Goal: Information Seeking & Learning: Learn about a topic

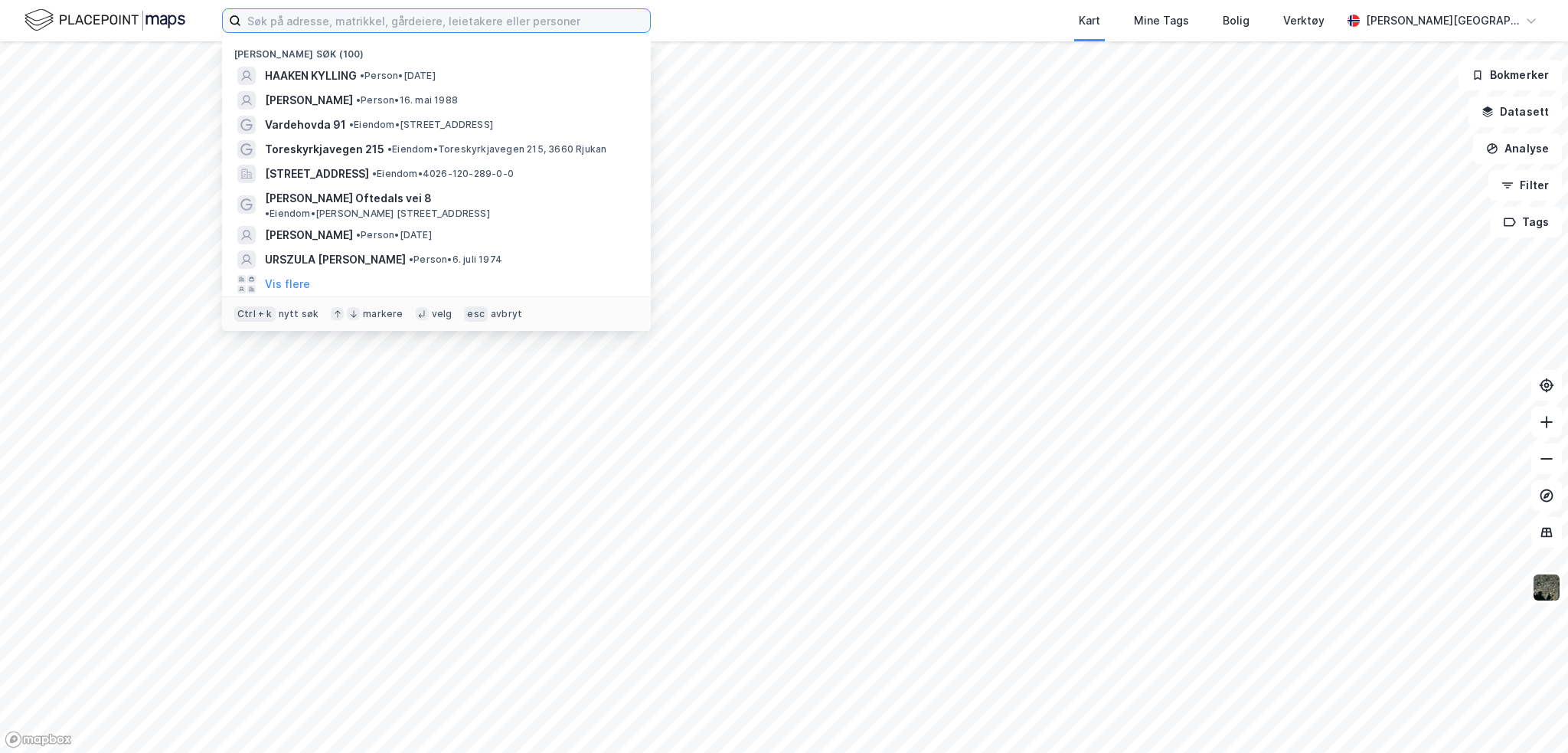
click at [472, 18] on input at bounding box center [446, 20] width 409 height 23
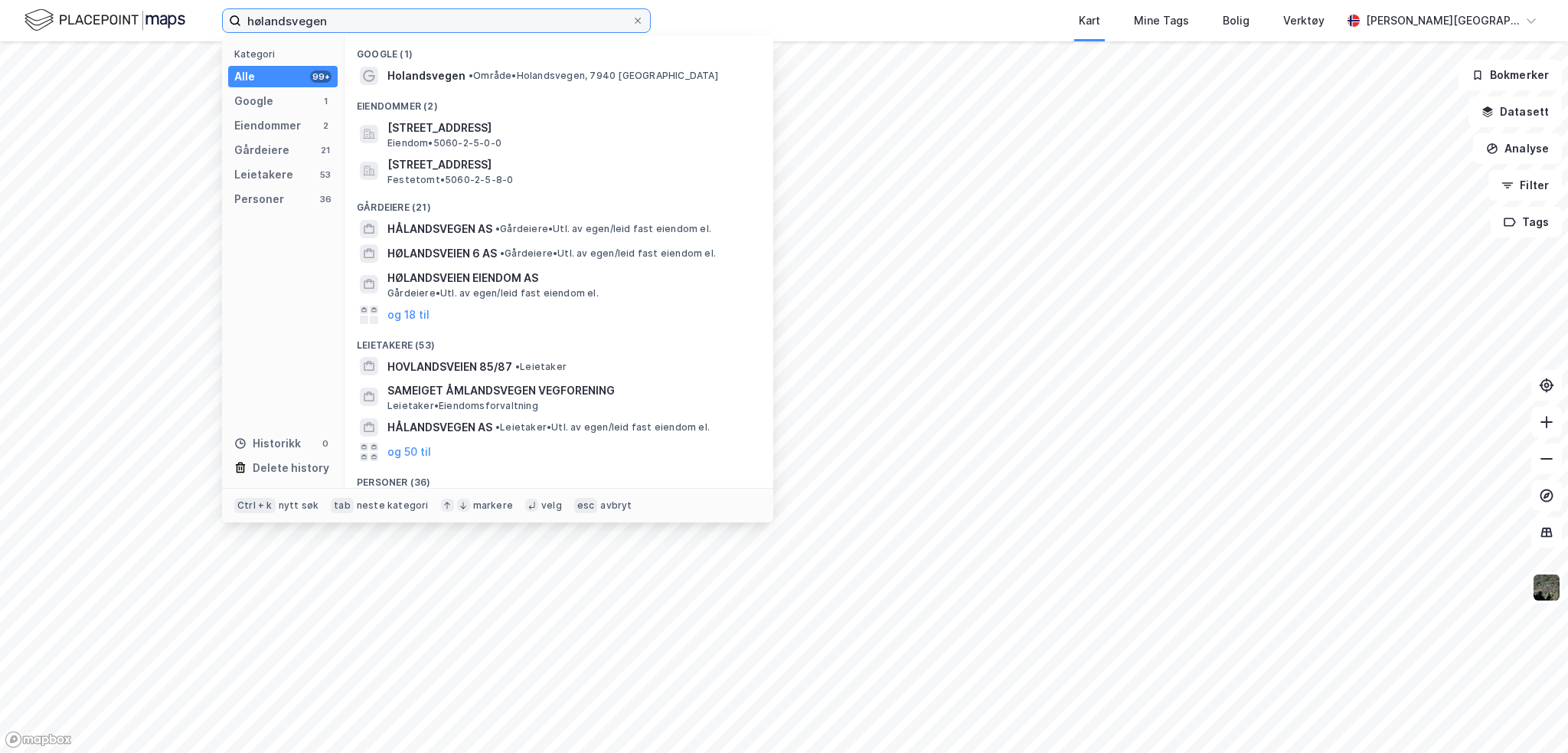
drag, startPoint x: 296, startPoint y: 24, endPoint x: 309, endPoint y: 20, distance: 13.6
click at [309, 20] on input "hølandsvegen" at bounding box center [436, 20] width 390 height 23
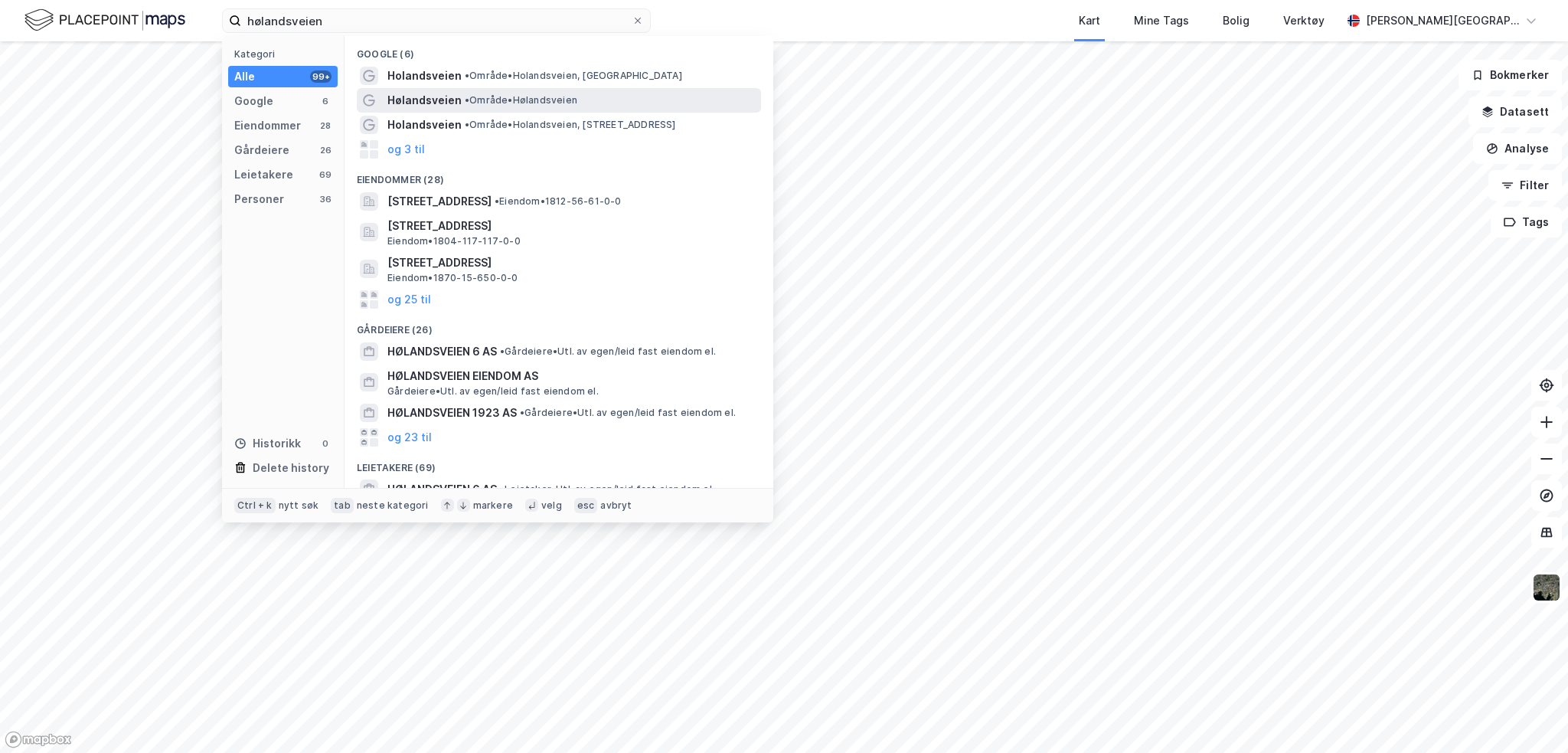
click at [465, 101] on span "•" at bounding box center [467, 99] width 4 height 11
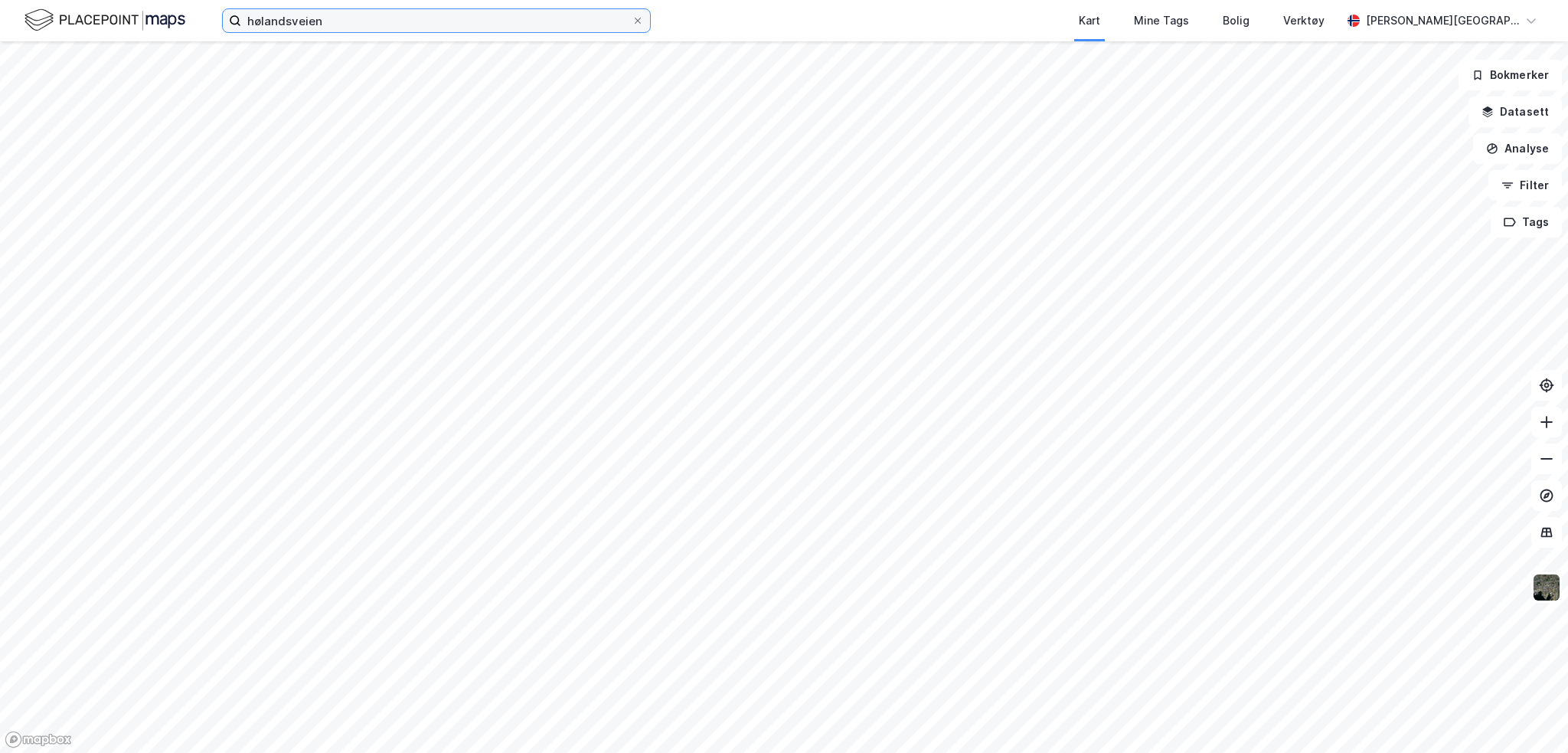
click at [301, 26] on input "hølandsveien" at bounding box center [436, 20] width 390 height 23
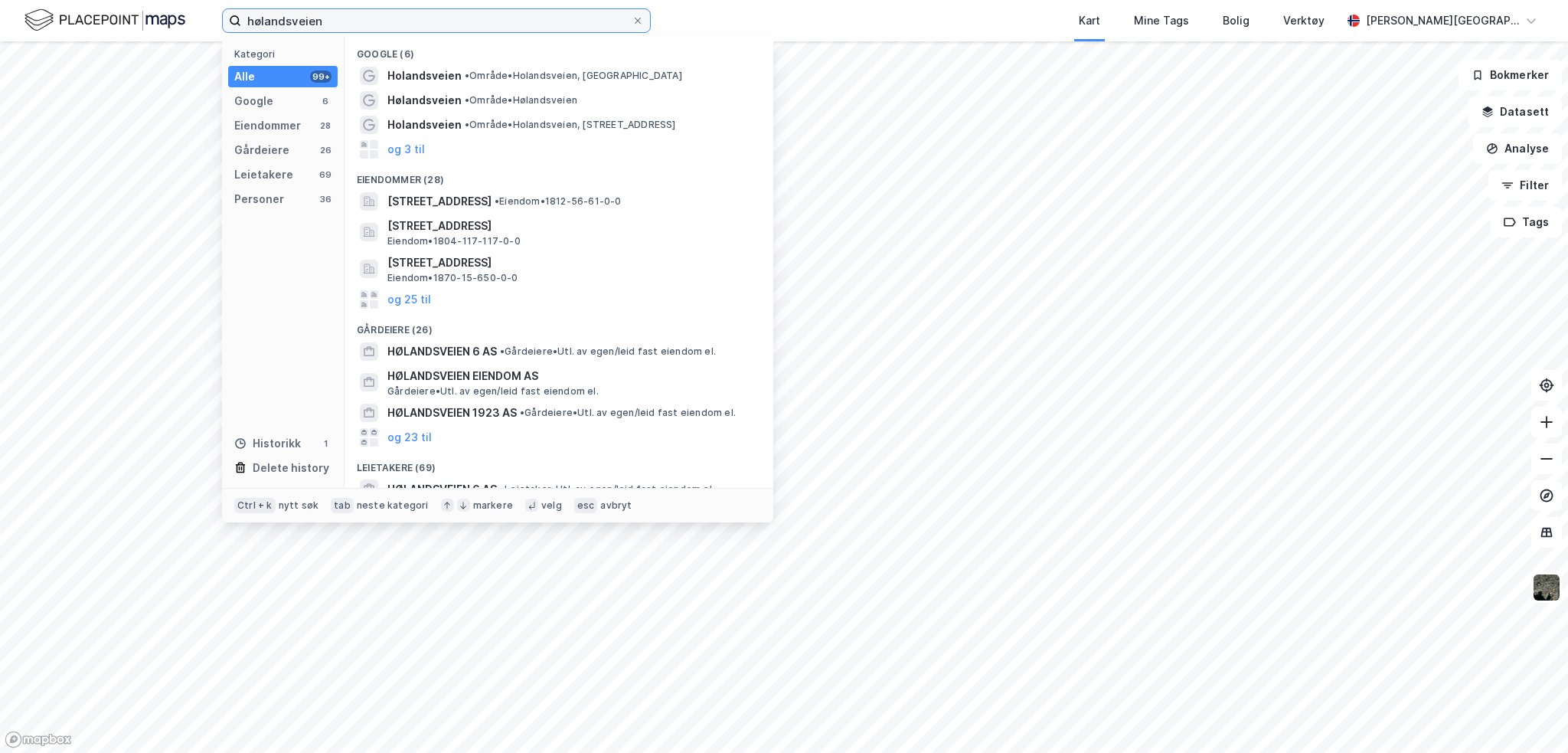
drag, startPoint x: 245, startPoint y: 37, endPoint x: -12, endPoint y: 82, distance: 260.9
click at [0, 82] on html "hølandsveien Kategori Alle 99+ Google 6 Eiendommer 28 Gårdeiere 26 Leietakere 6…" at bounding box center [784, 376] width 1568 height 753
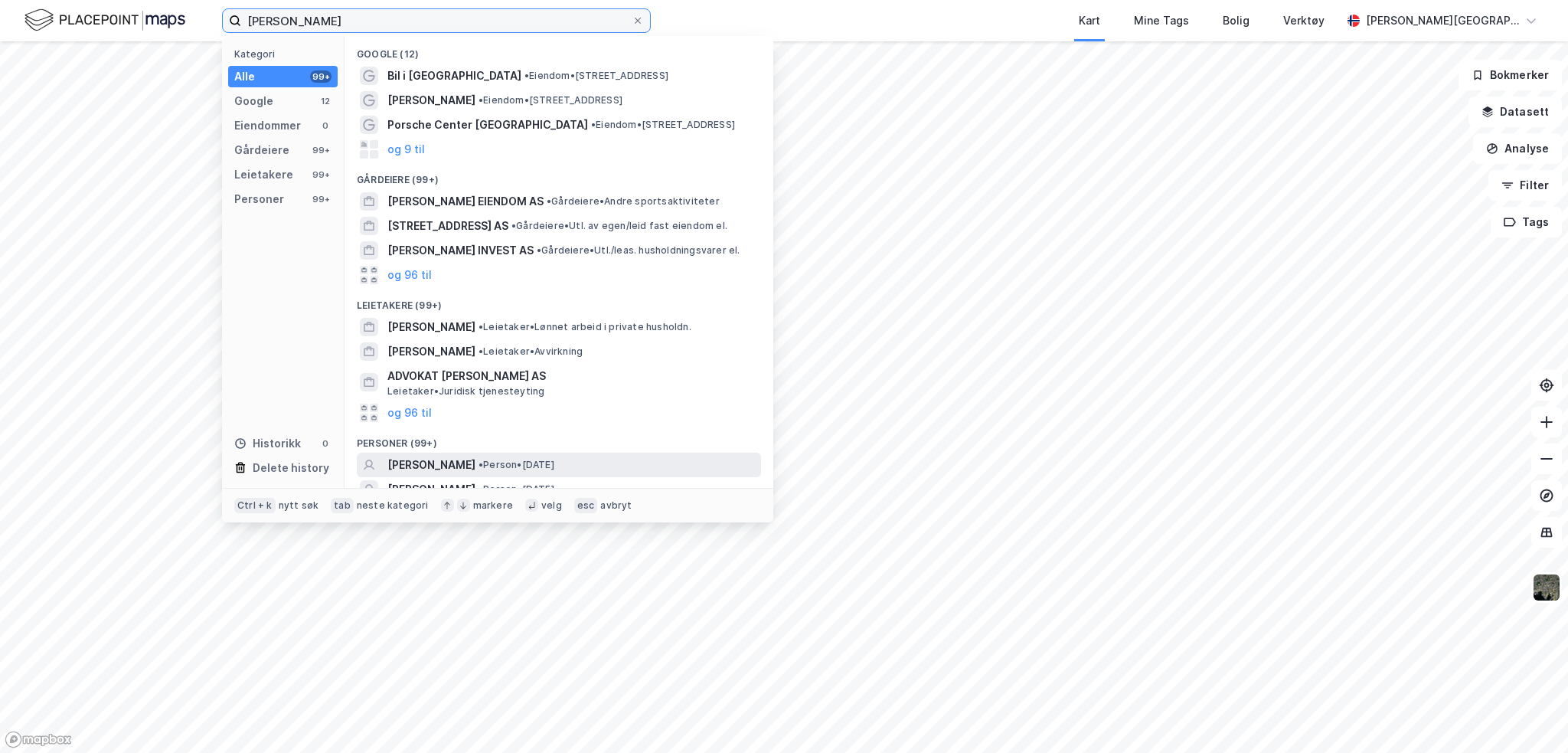
type input "[PERSON_NAME]"
click at [475, 458] on span "[PERSON_NAME]" at bounding box center [431, 465] width 88 height 19
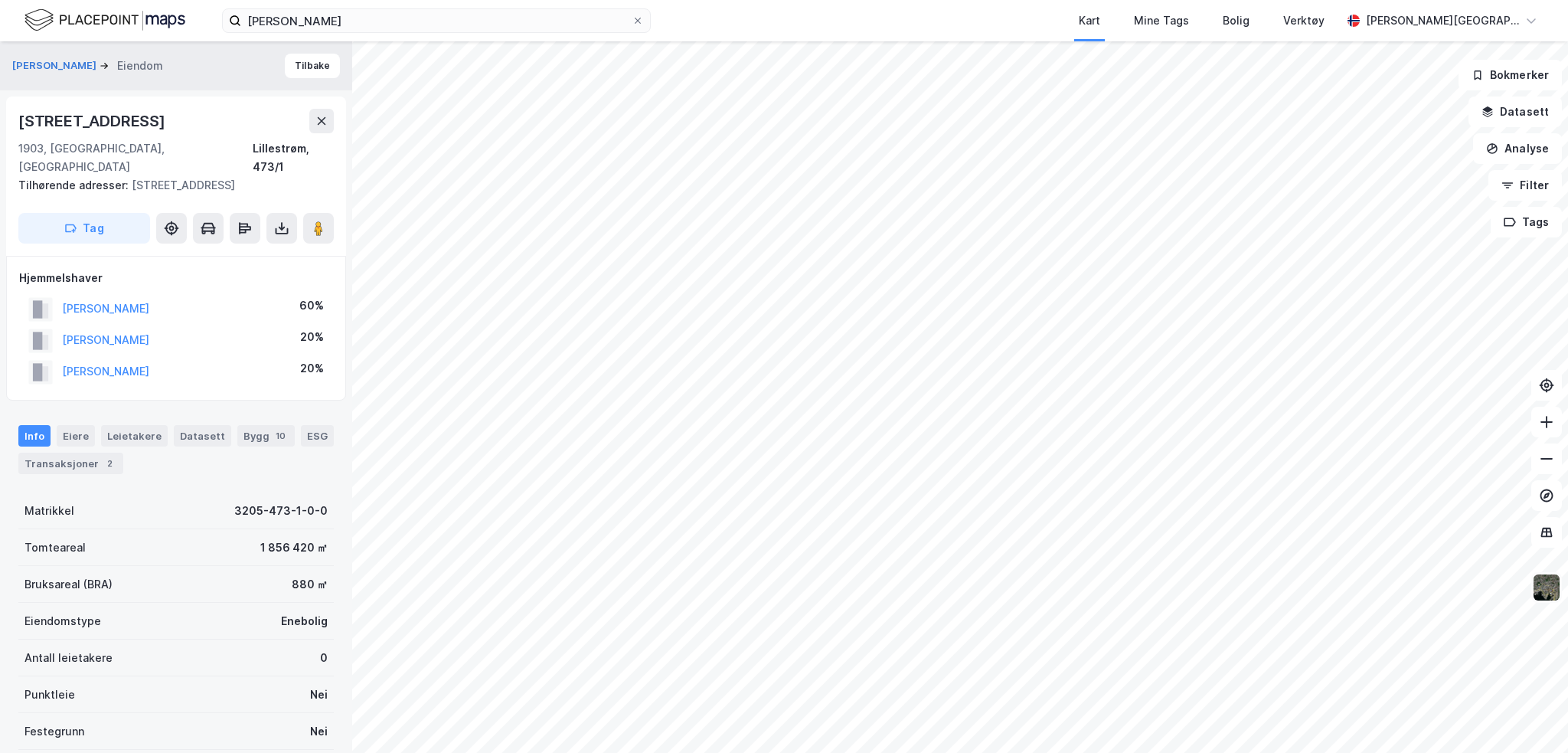
click at [1547, 587] on img at bounding box center [1547, 587] width 29 height 29
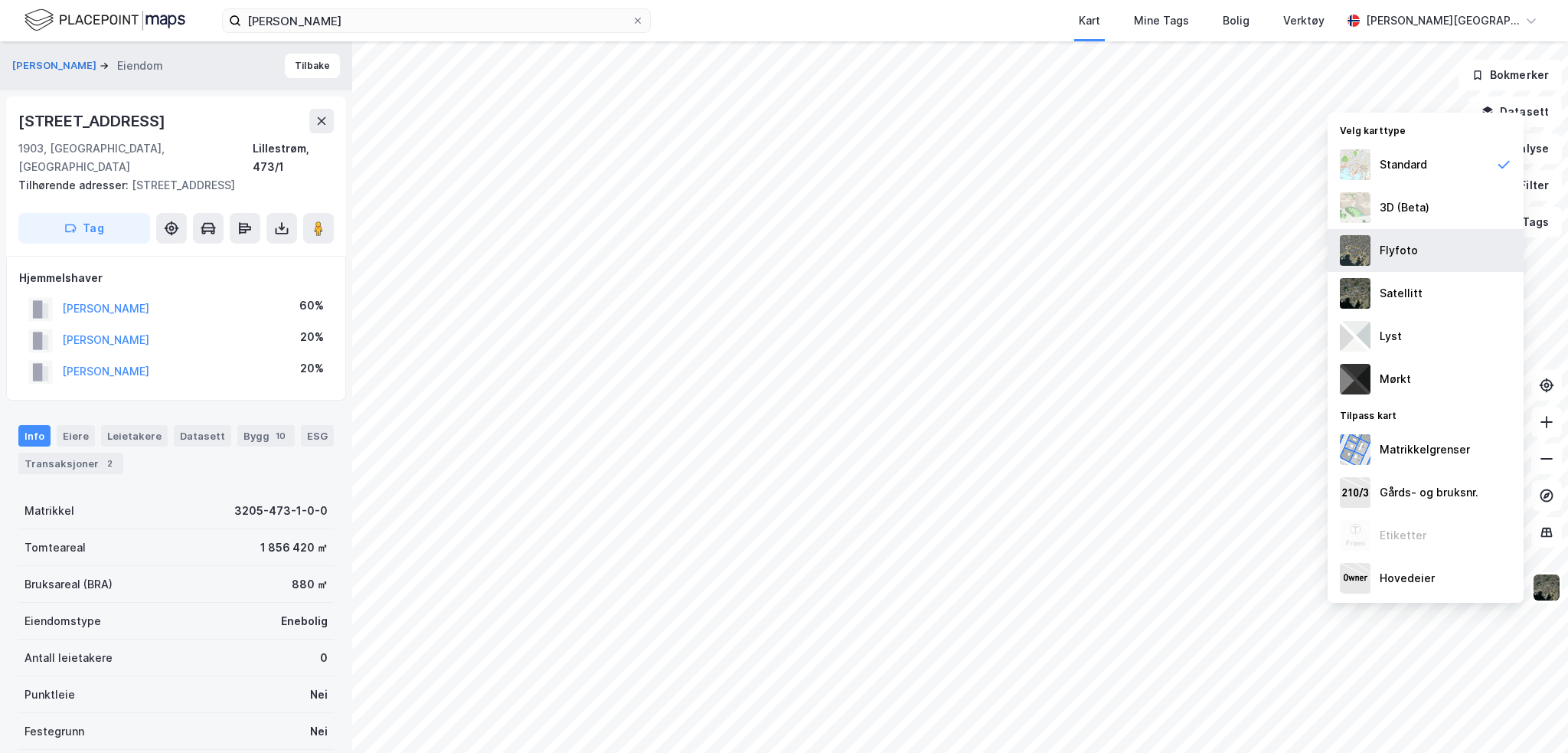
click at [1397, 252] on div "Flyfoto" at bounding box center [1398, 251] width 38 height 19
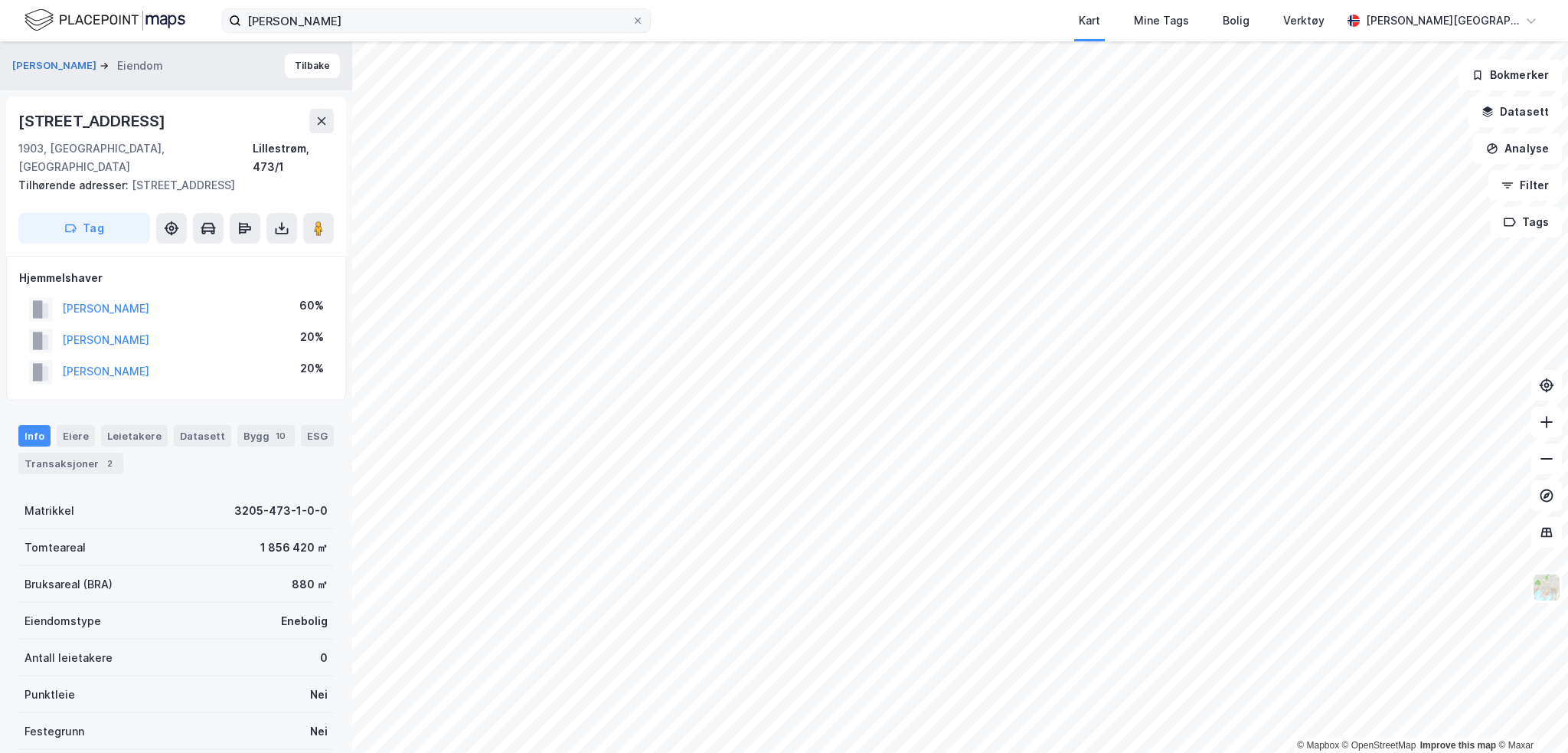
click at [597, 11] on div "[PERSON_NAME] Kart Mine Tags Bolig Verktøy [PERSON_NAME] © Mapbox © OpenStreetM…" at bounding box center [784, 376] width 1568 height 753
click at [0, 0] on button "[PERSON_NAME]" at bounding box center [0, 0] width 0 height 0
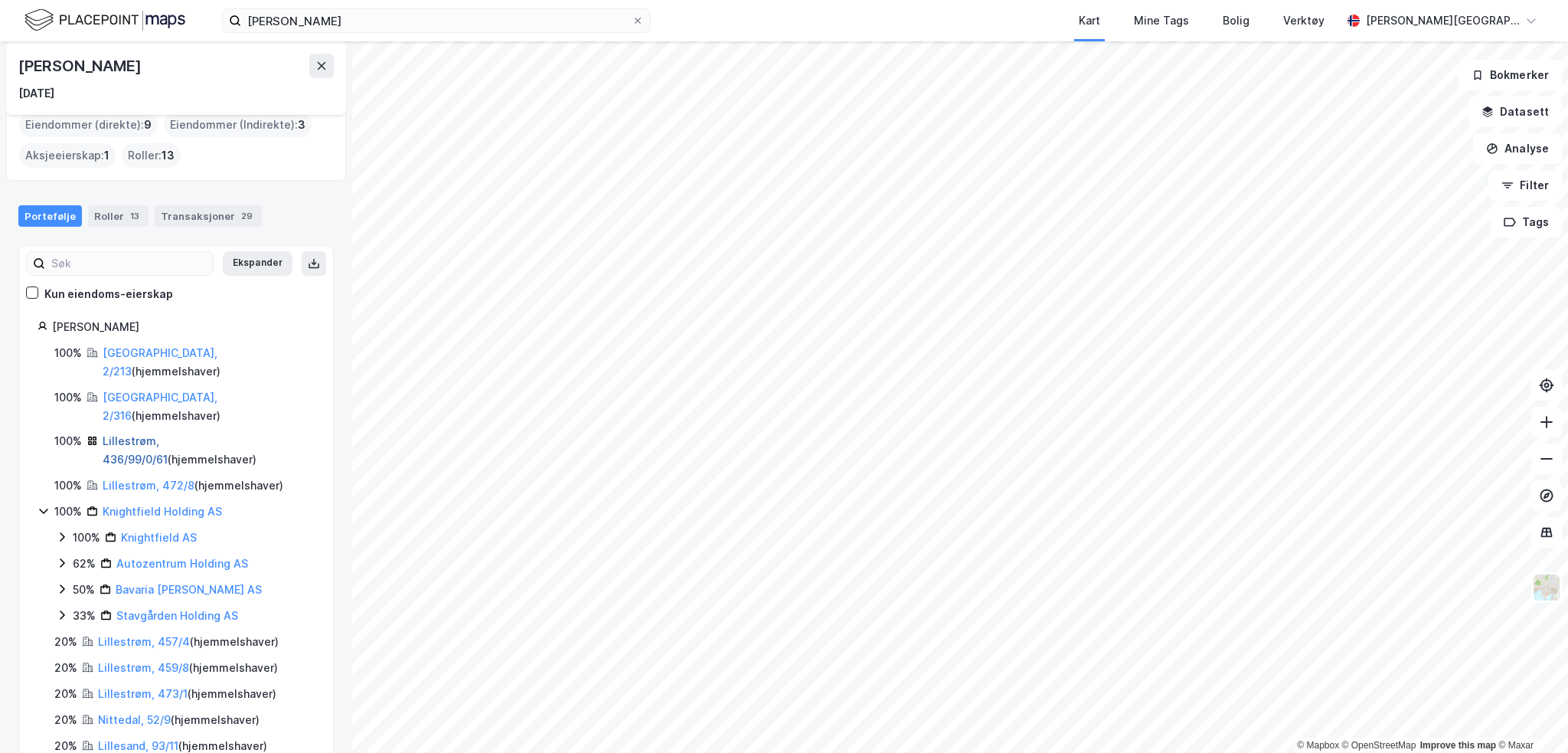
scroll to position [23, 0]
click at [120, 738] on link "Lillesand, 93/11" at bounding box center [138, 744] width 80 height 13
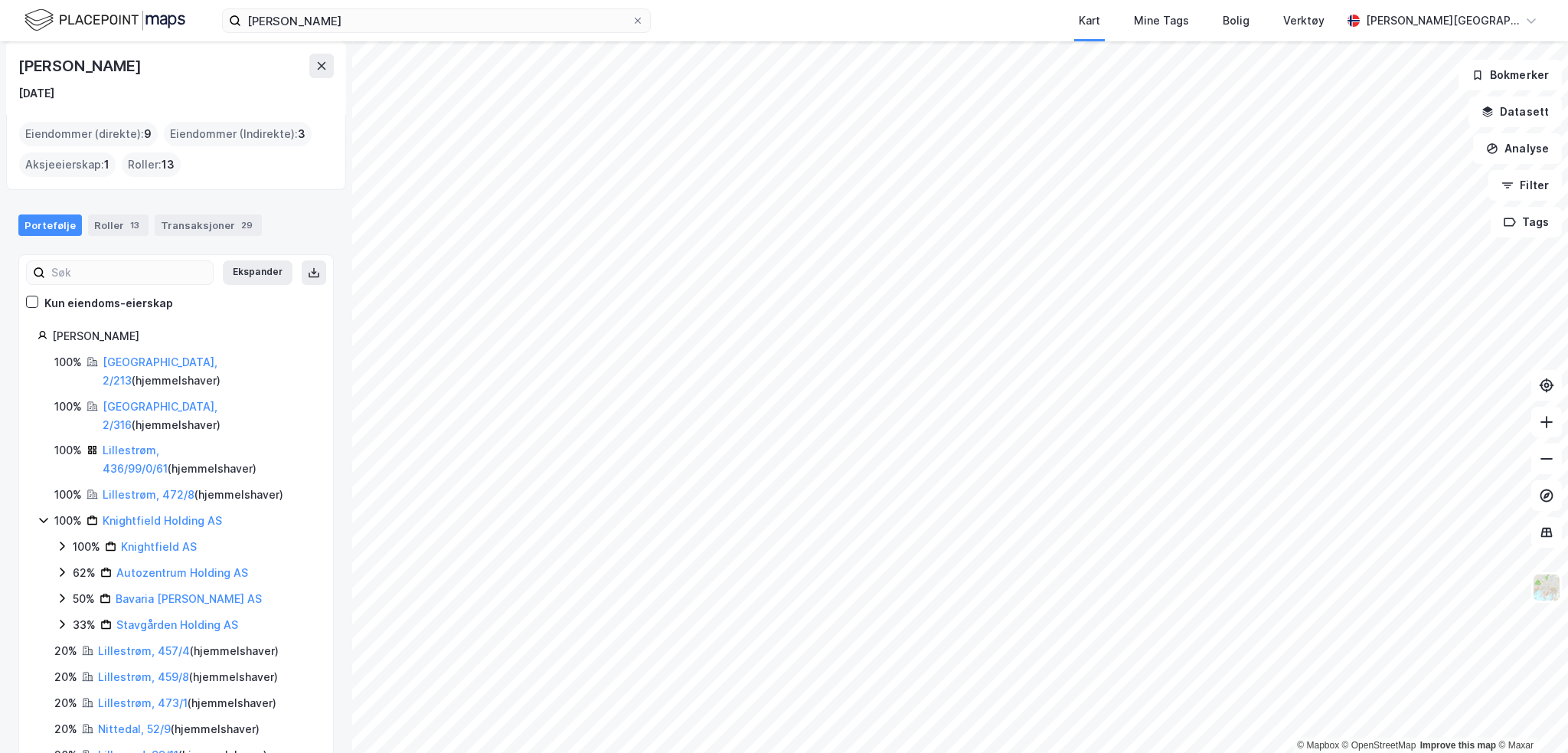
scroll to position [23, 0]
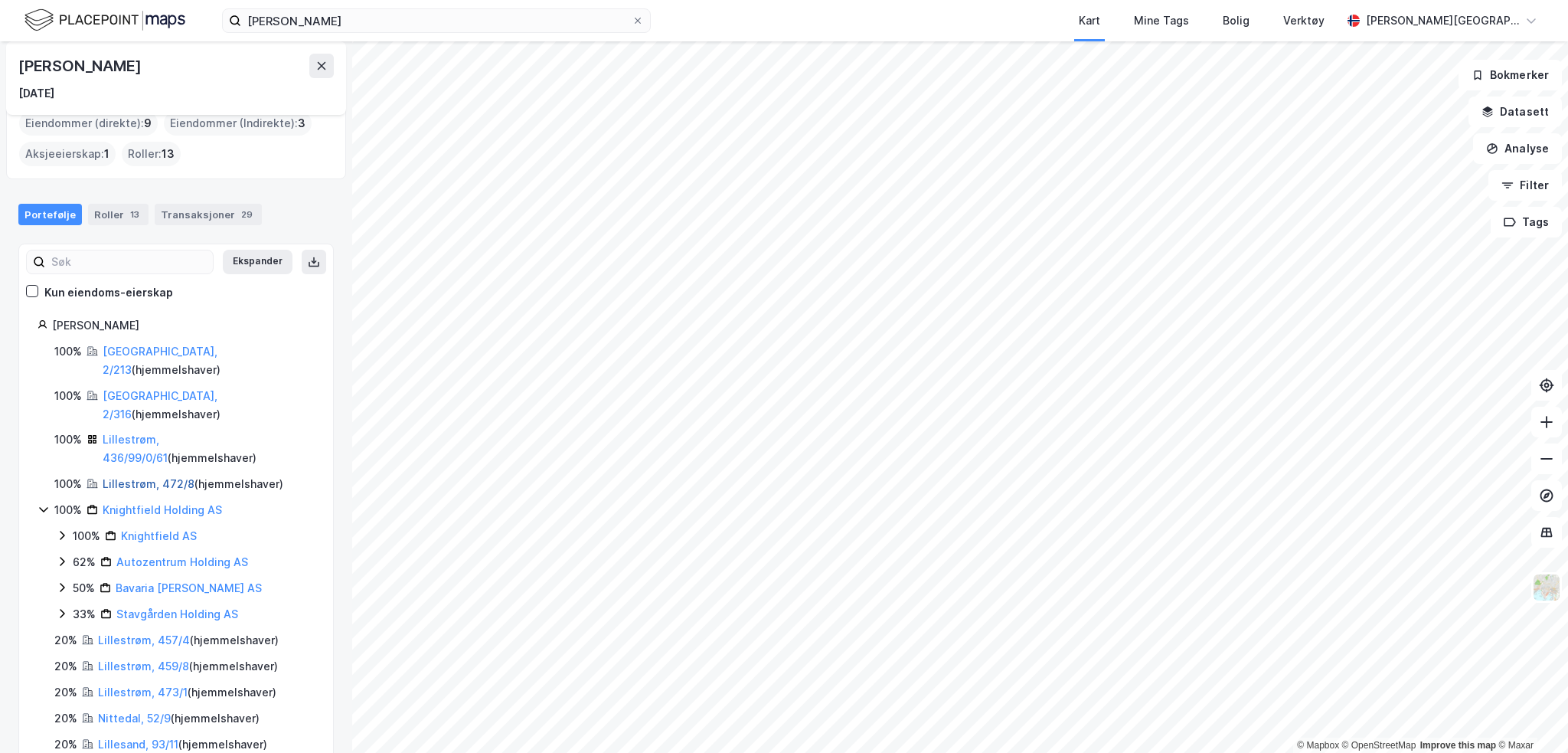
click at [123, 477] on link "Lillestrøm, 472/8" at bounding box center [149, 483] width 92 height 13
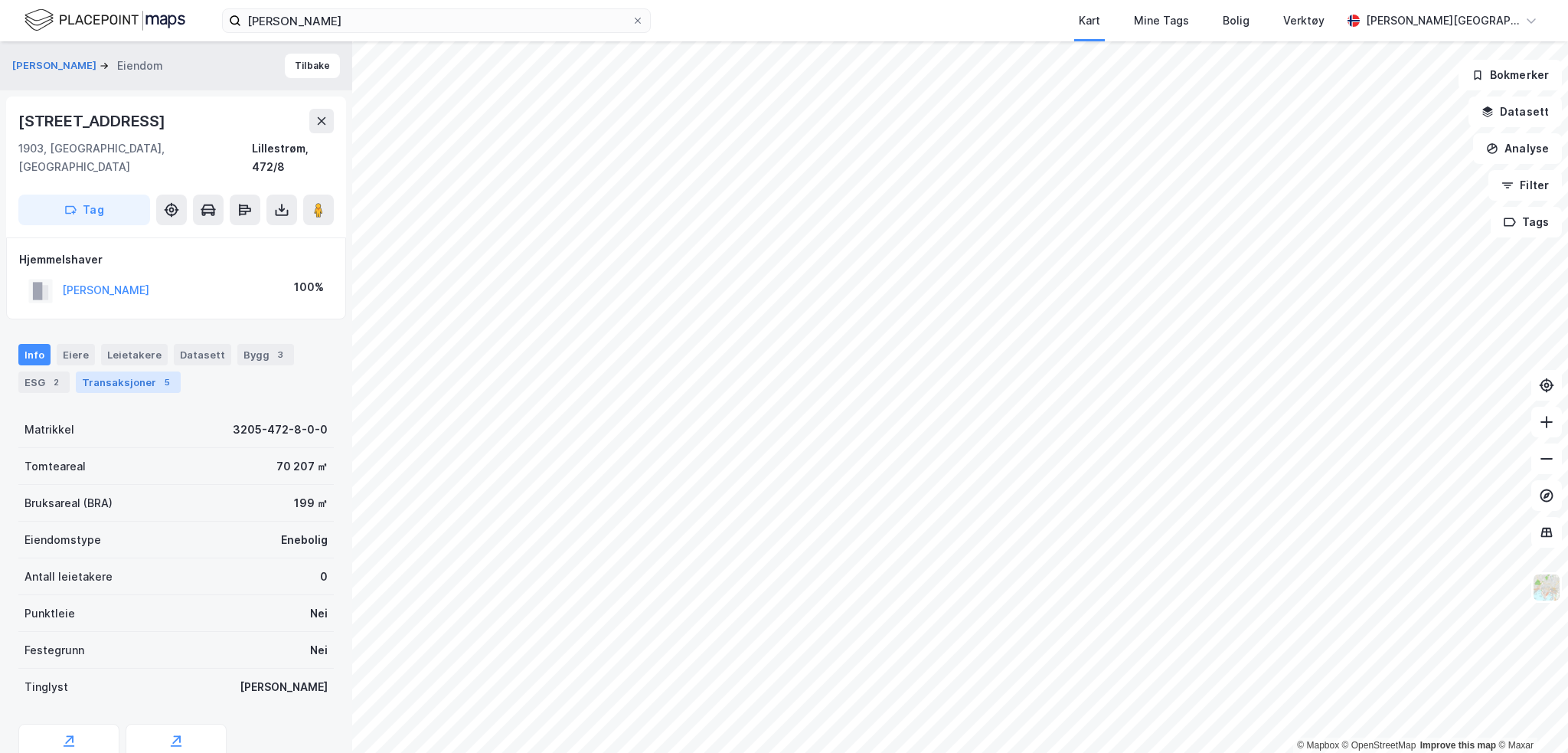
click at [110, 371] on div "Transaksjoner 5" at bounding box center [128, 382] width 105 height 21
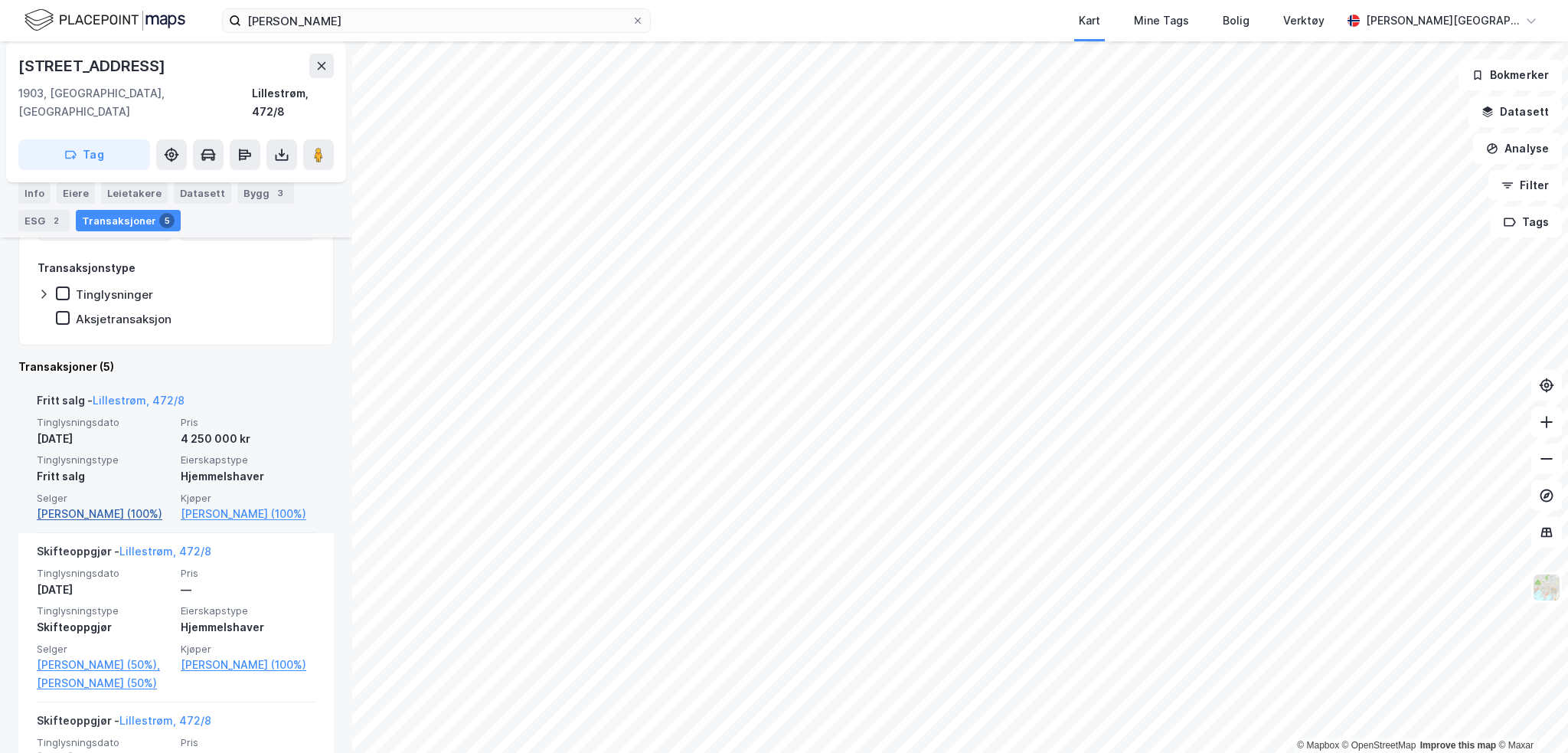
scroll to position [297, 0]
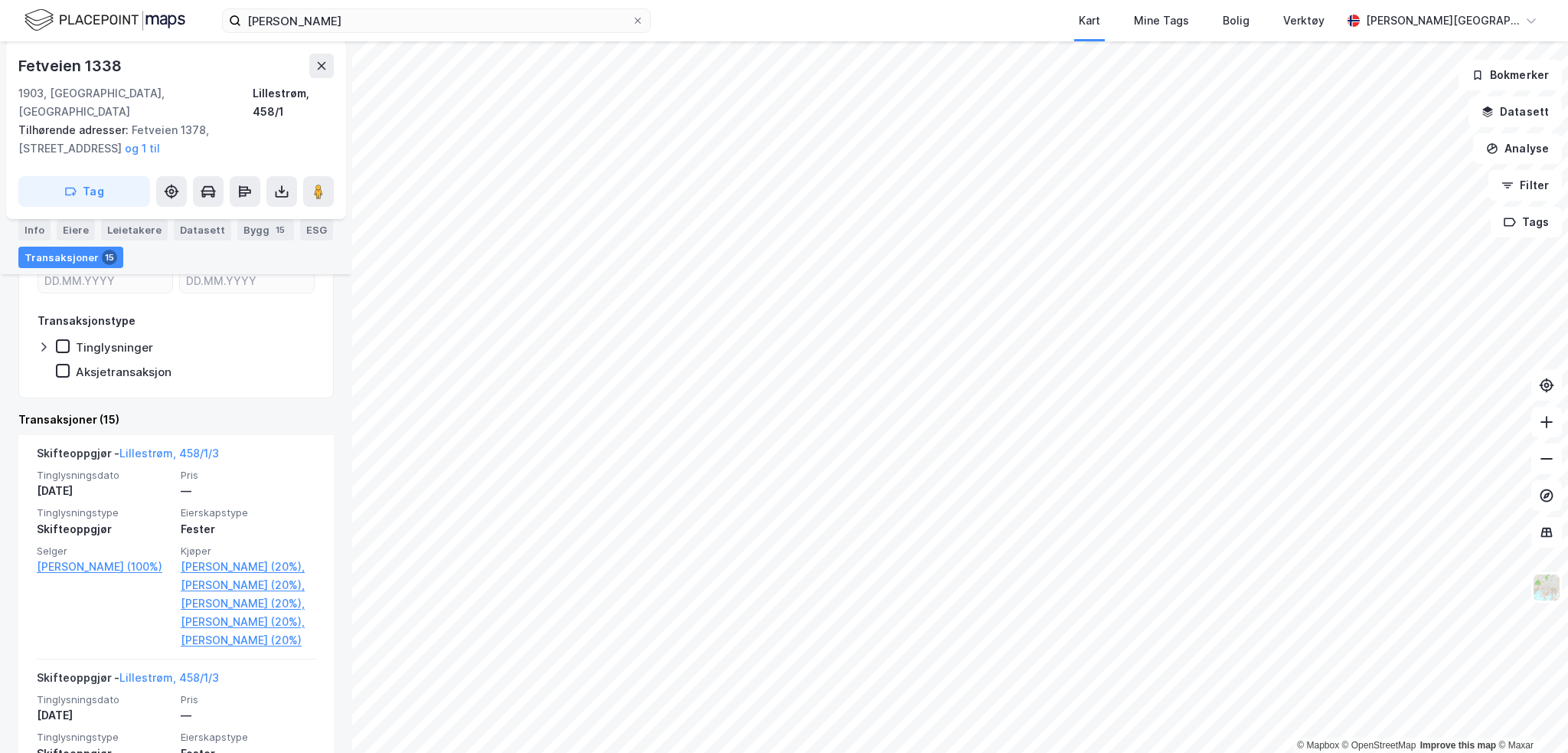
scroll to position [239, 0]
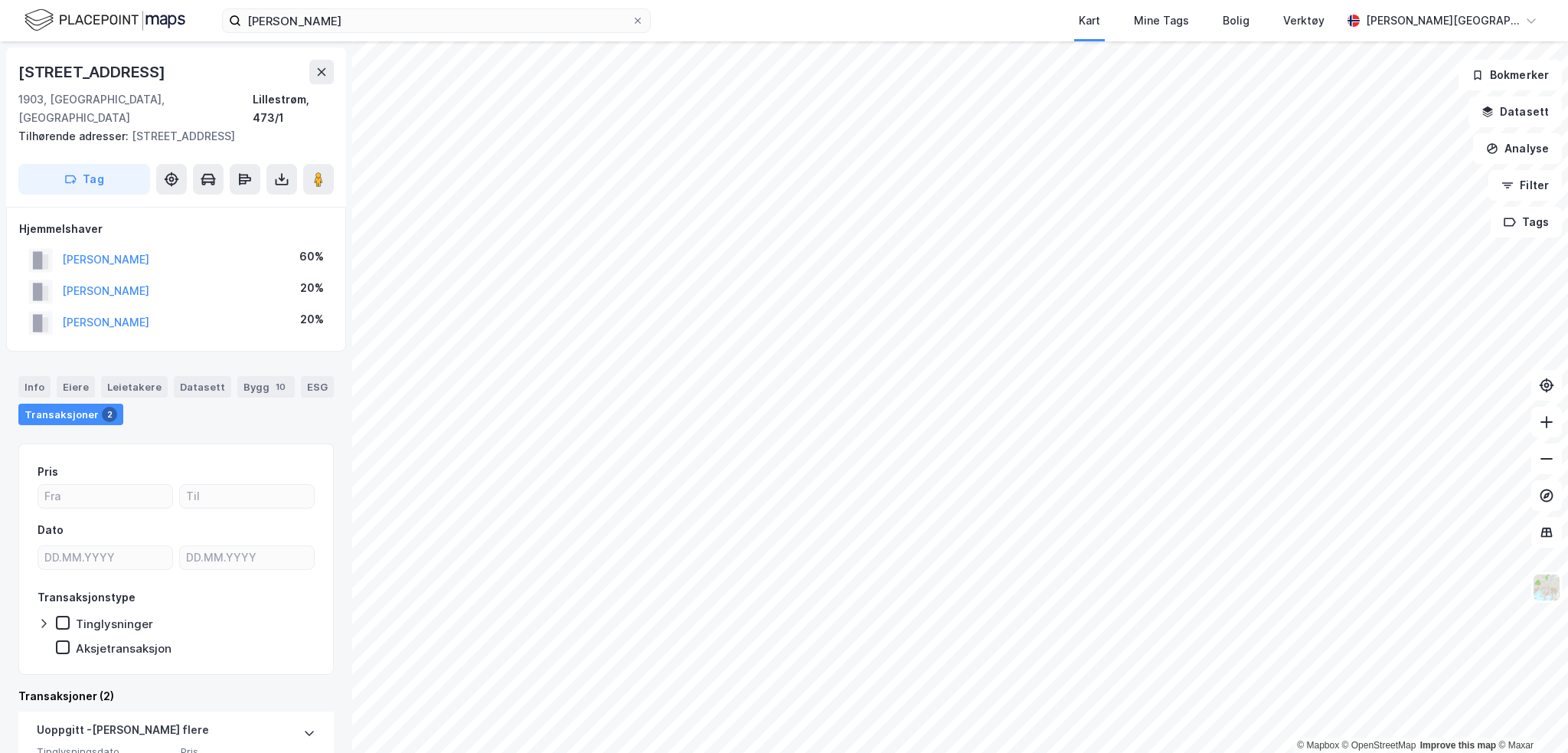
click at [102, 248] on div "[PERSON_NAME]" at bounding box center [89, 260] width 121 height 26
click at [0, 0] on button "[PERSON_NAME]" at bounding box center [0, 0] width 0 height 0
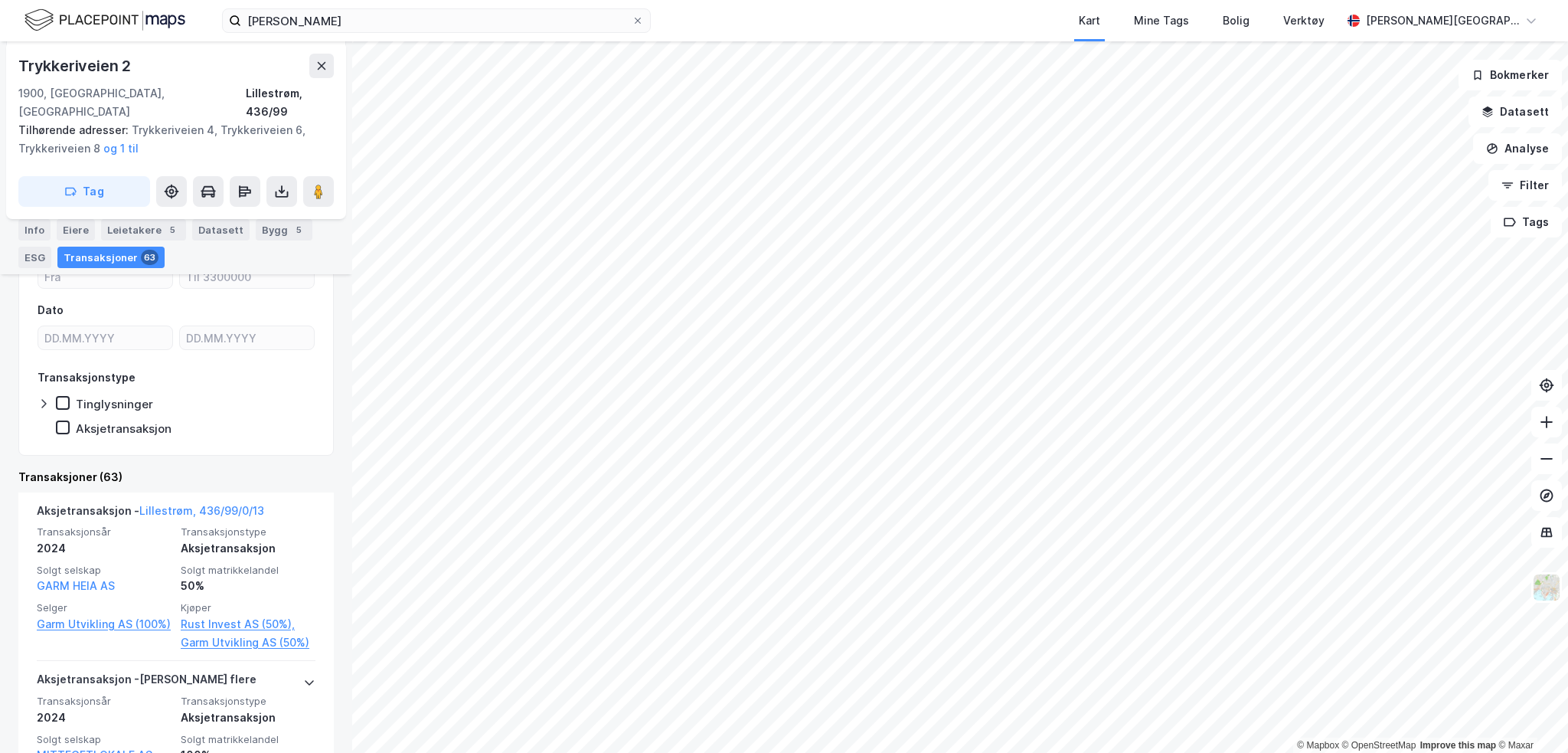
scroll to position [458, 0]
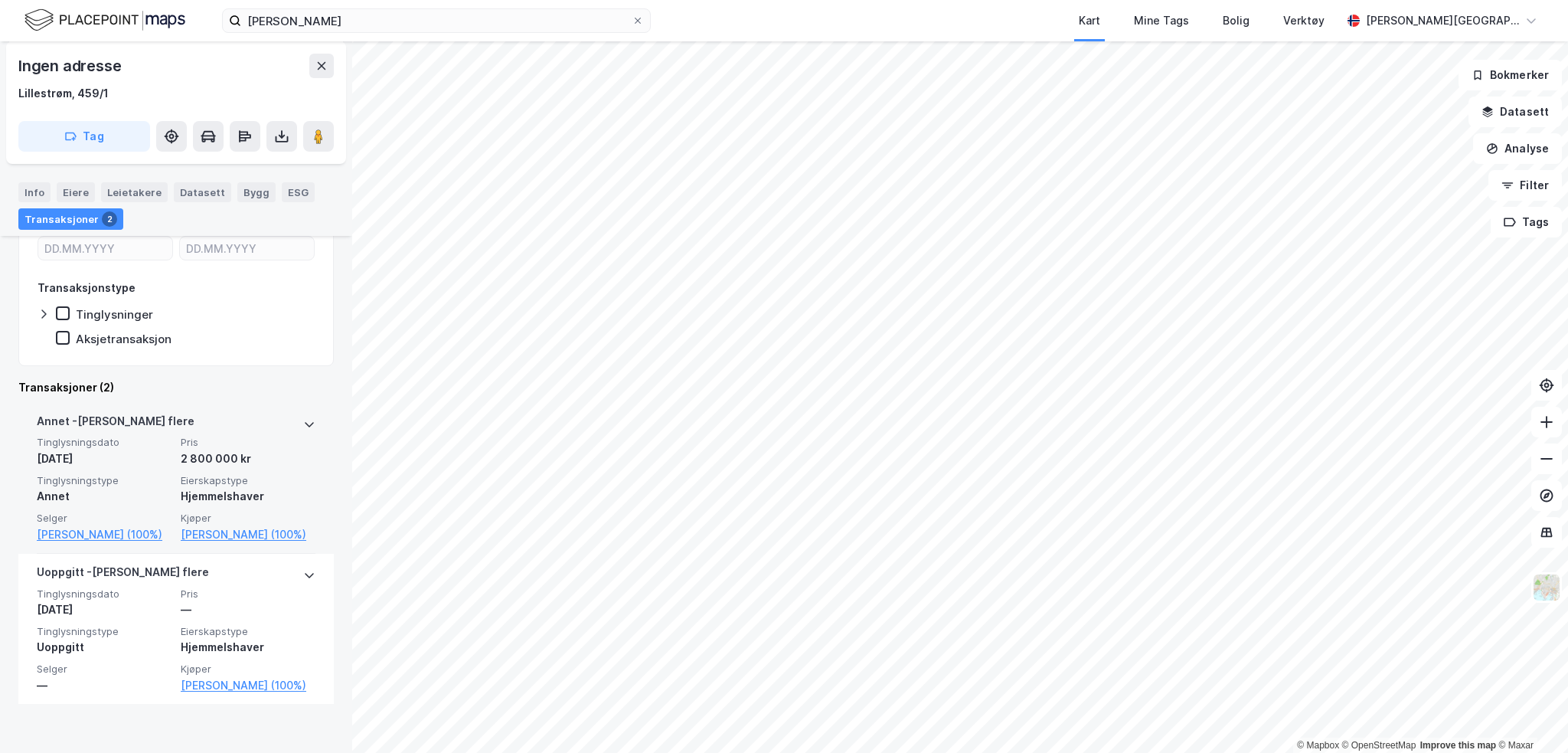
scroll to position [213, 0]
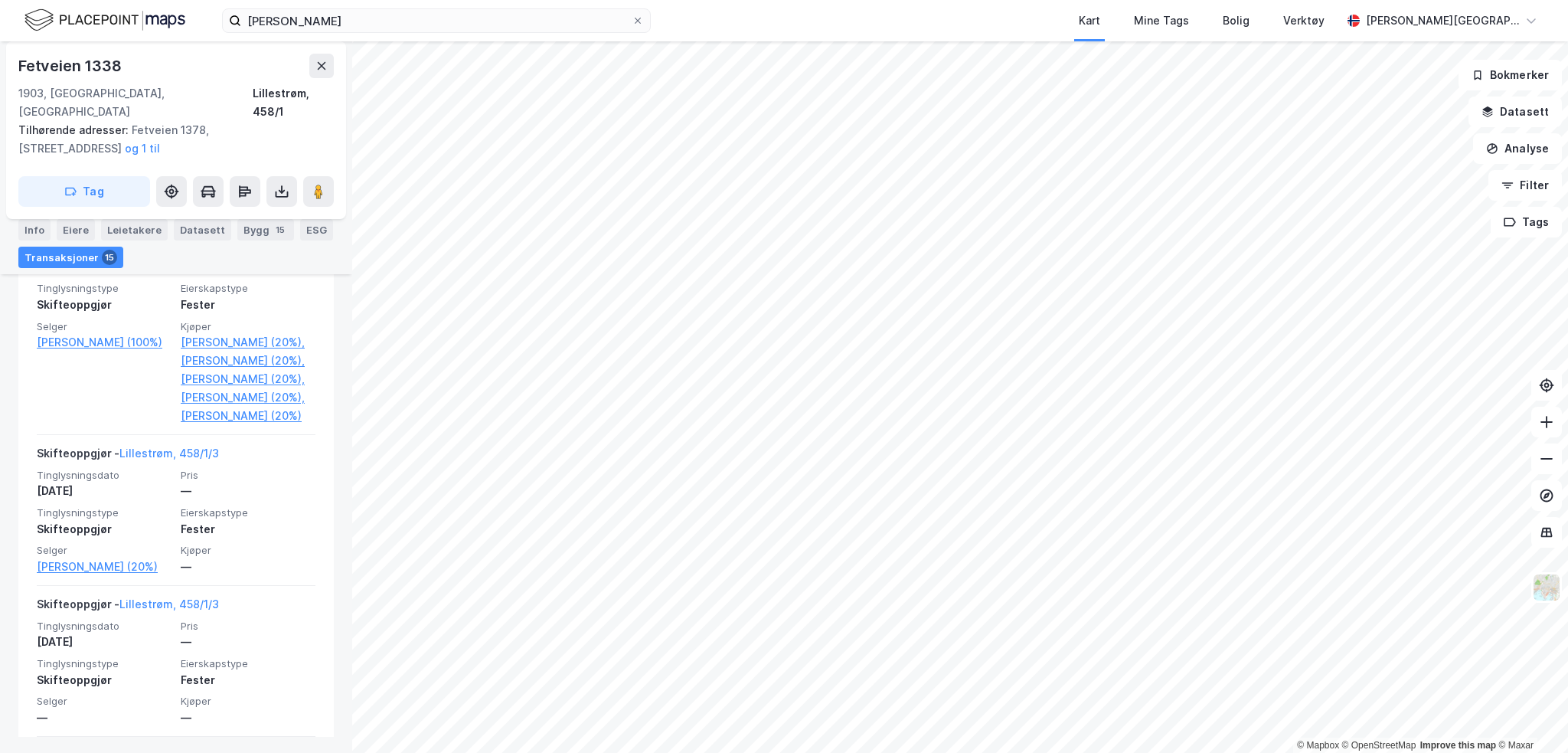
scroll to position [458, 0]
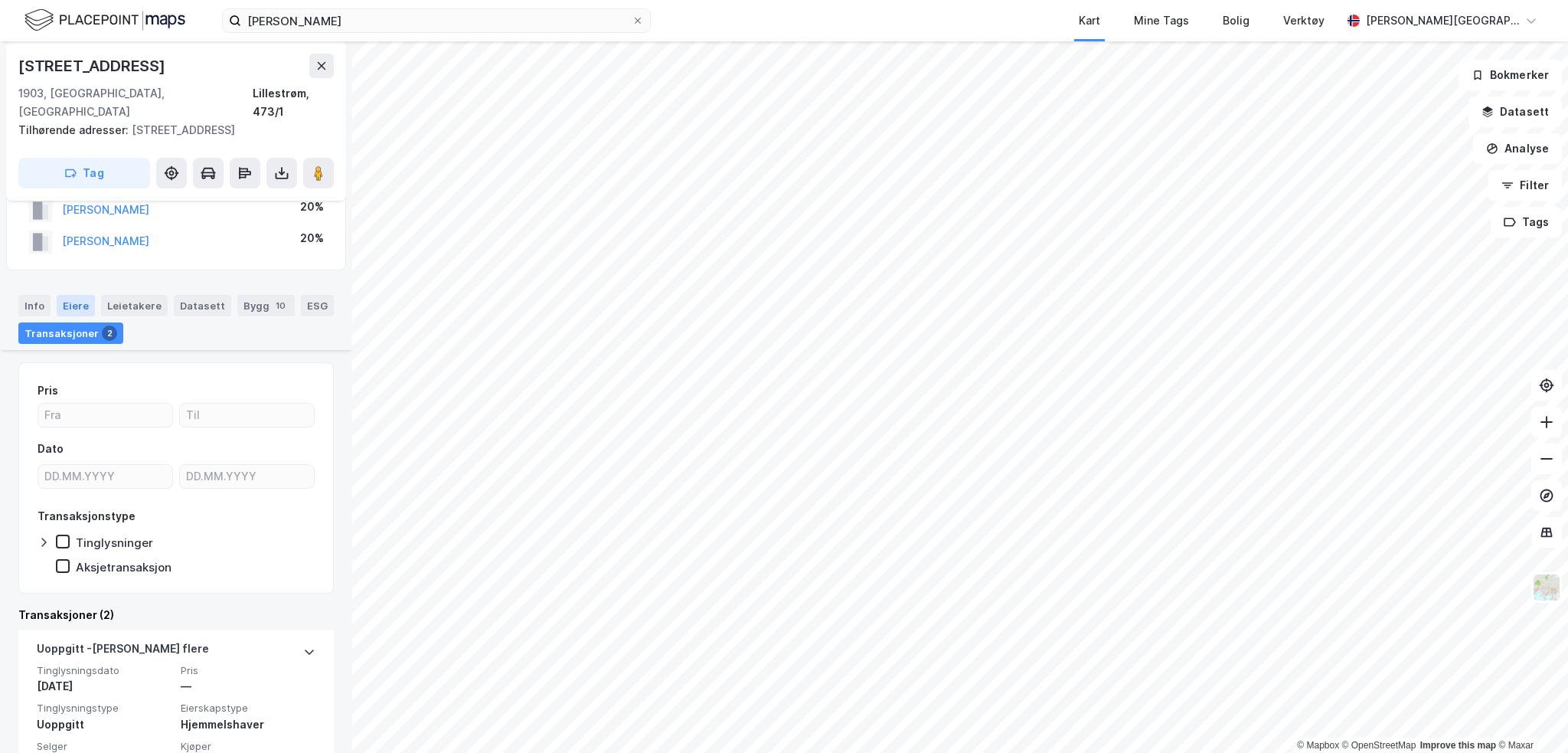
click at [67, 295] on div "Eiere" at bounding box center [75, 305] width 38 height 21
